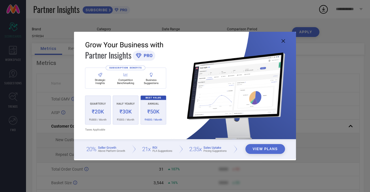
click at [283, 40] on icon at bounding box center [282, 40] width 3 height 3
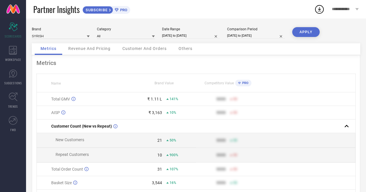
click at [181, 34] on input "[DATE] to [DATE]" at bounding box center [191, 36] width 58 height 6
select select "7"
select select "2025"
select select "8"
select select "2025"
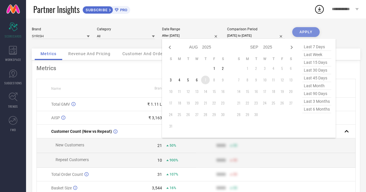
click at [205, 83] on td "7" at bounding box center [205, 80] width 9 height 9
type input "[DATE] to [DATE]"
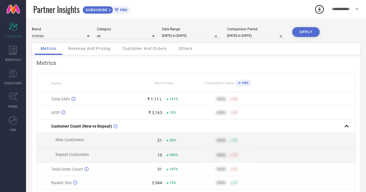
select select "6"
select select "2025"
select select "7"
select select "2025"
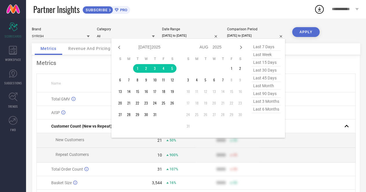
click at [263, 34] on input "[DATE] to [DATE]" at bounding box center [256, 36] width 58 height 6
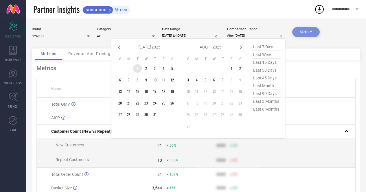
click at [137, 69] on td "1" at bounding box center [137, 68] width 9 height 9
type input "[DATE] to [DATE]"
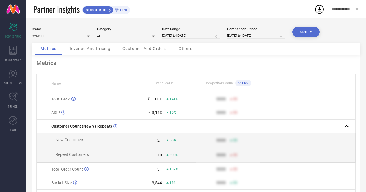
click at [307, 31] on button "APPLY" at bounding box center [305, 32] width 27 height 10
select select "6"
select select "2025"
select select "7"
select select "2025"
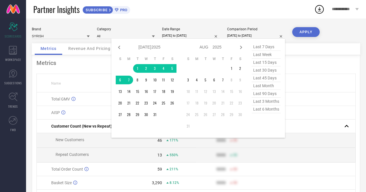
click at [252, 35] on input "[DATE] to [DATE]" at bounding box center [256, 36] width 58 height 6
click at [156, 49] on select "2015 2016 2017 2018 2019 2020 2021 2022 2023 2024 2025 2026 2027 2028 2029 2030…" at bounding box center [155, 47] width 9 height 8
select select "6"
select select "2024"
select select "7"
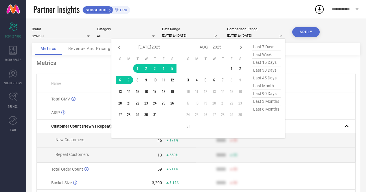
select select "2024"
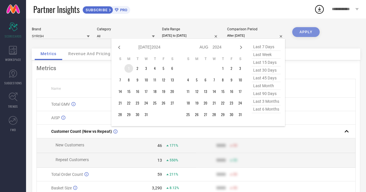
click at [129, 68] on td "1" at bounding box center [128, 68] width 9 height 9
type input "[DATE] to [DATE]"
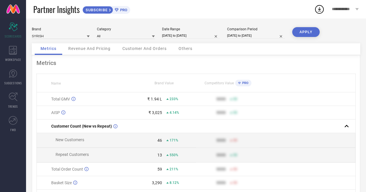
click at [306, 32] on button "APPLY" at bounding box center [305, 32] width 27 height 10
select select "6"
select select "2024"
select select "7"
select select "2024"
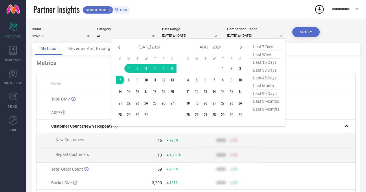
click at [240, 36] on input "[DATE] to [DATE]" at bounding box center [256, 36] width 58 height 6
